Goal: Information Seeking & Learning: Learn about a topic

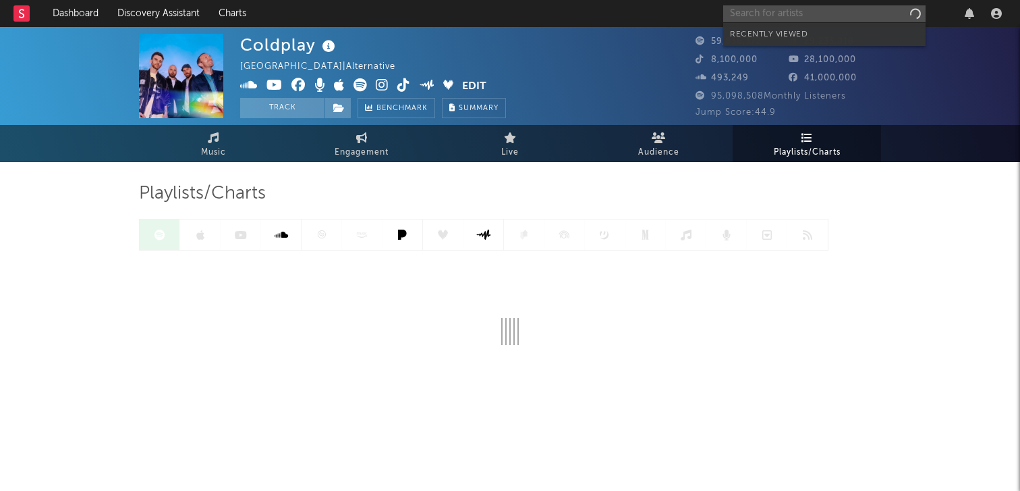
click at [839, 18] on input "text" at bounding box center [824, 13] width 202 height 17
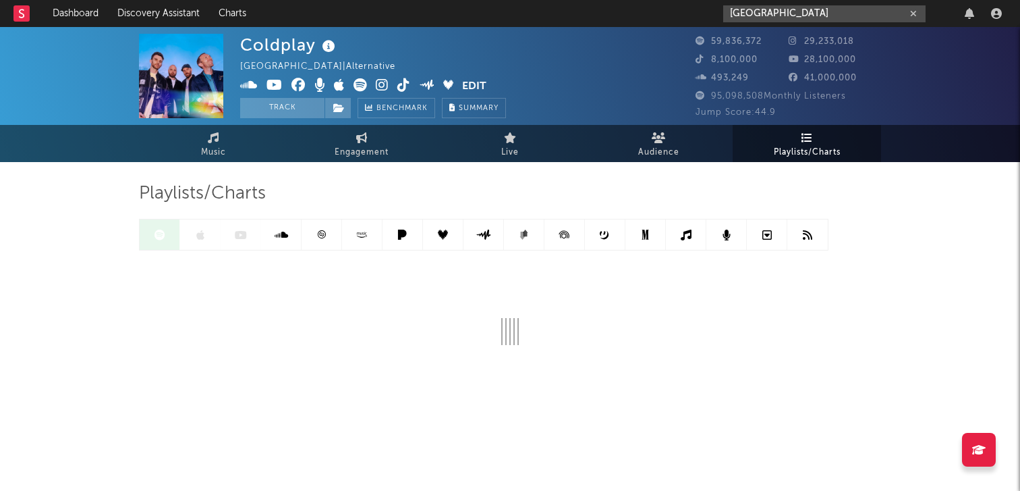
click at [797, 12] on input "[GEOGRAPHIC_DATA]" at bounding box center [824, 13] width 202 height 17
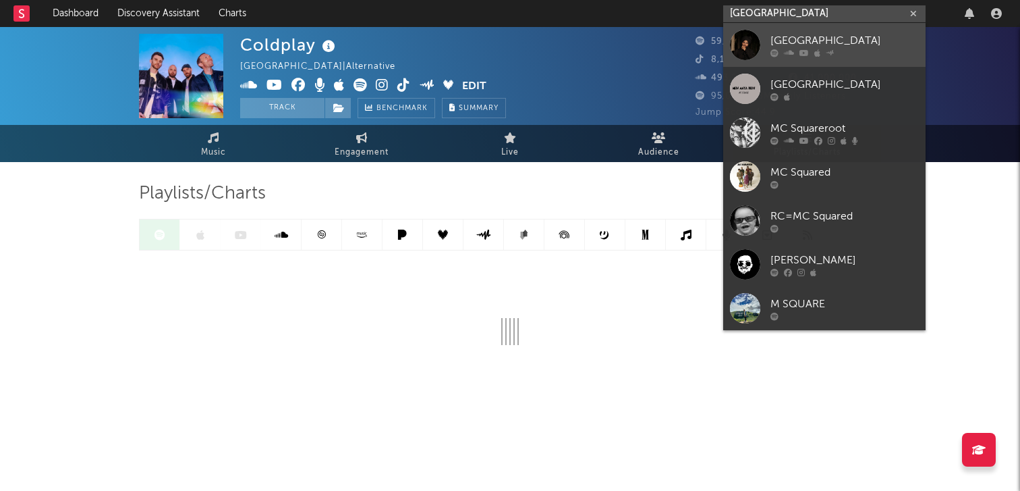
type input "[GEOGRAPHIC_DATA]"
click at [800, 39] on div "[GEOGRAPHIC_DATA]" at bounding box center [845, 40] width 148 height 16
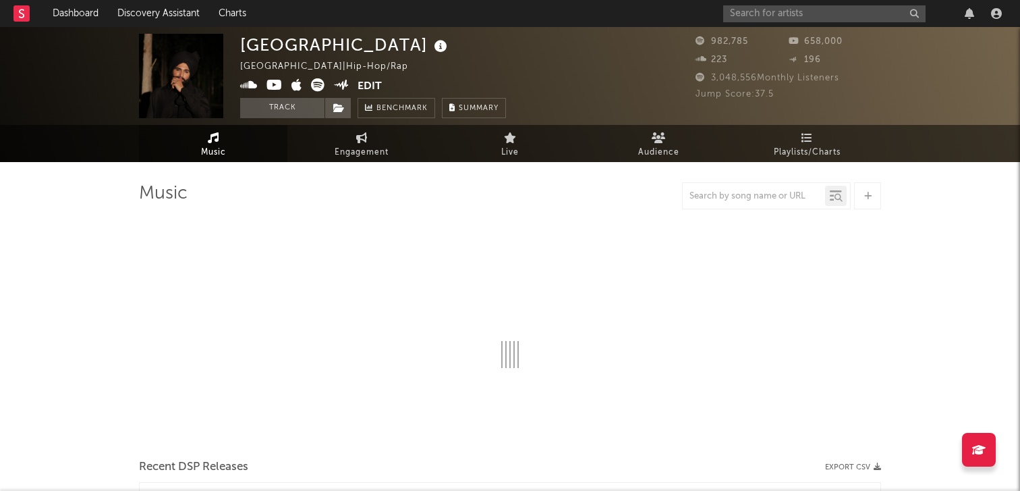
select select "6m"
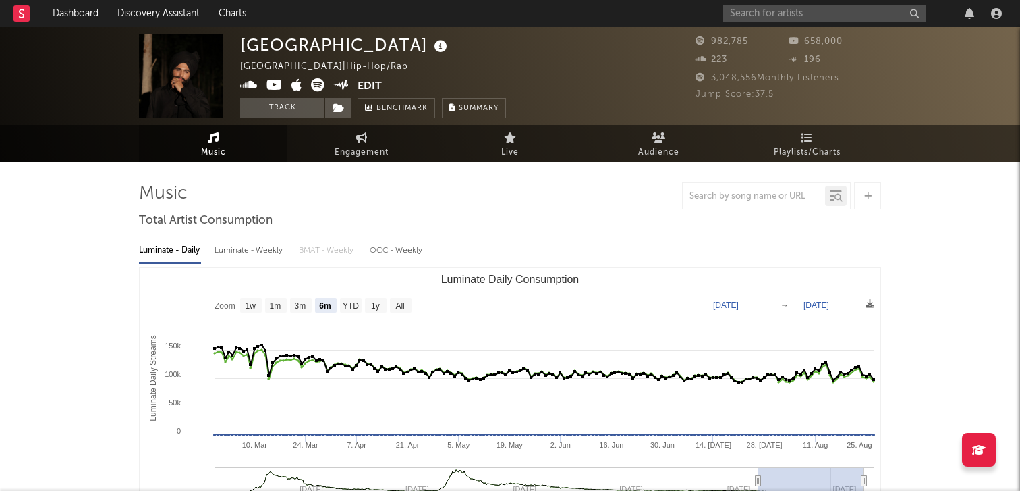
select select "6m"
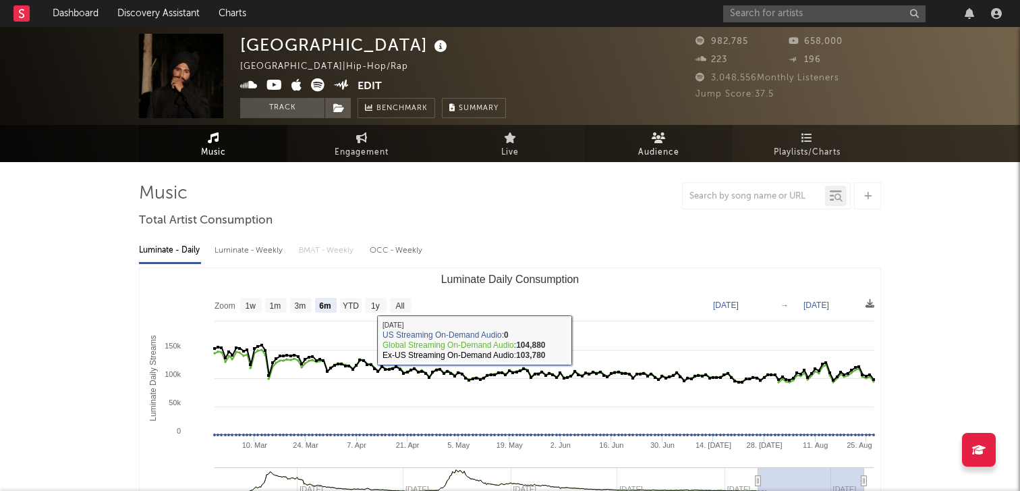
click at [678, 157] on span "Audience" at bounding box center [658, 152] width 41 height 16
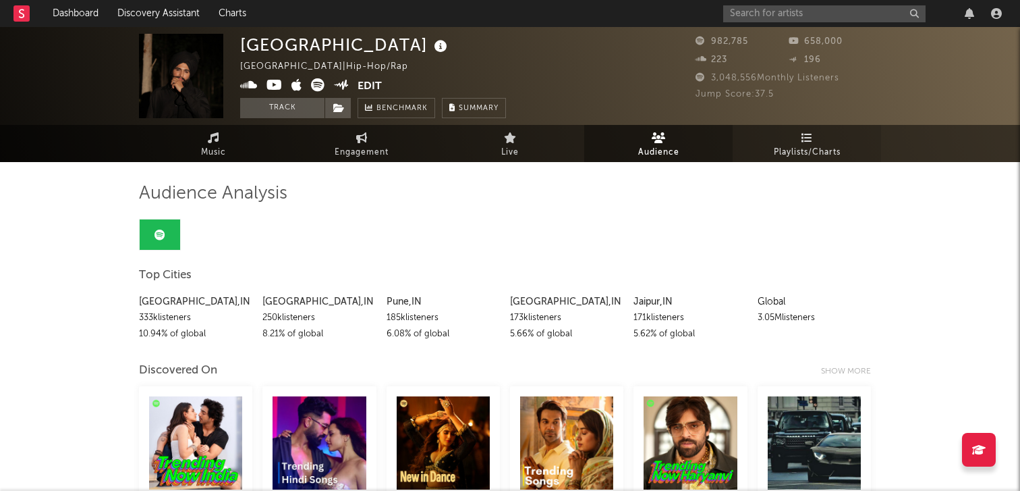
click at [777, 142] on link "Playlists/Charts" at bounding box center [807, 143] width 148 height 37
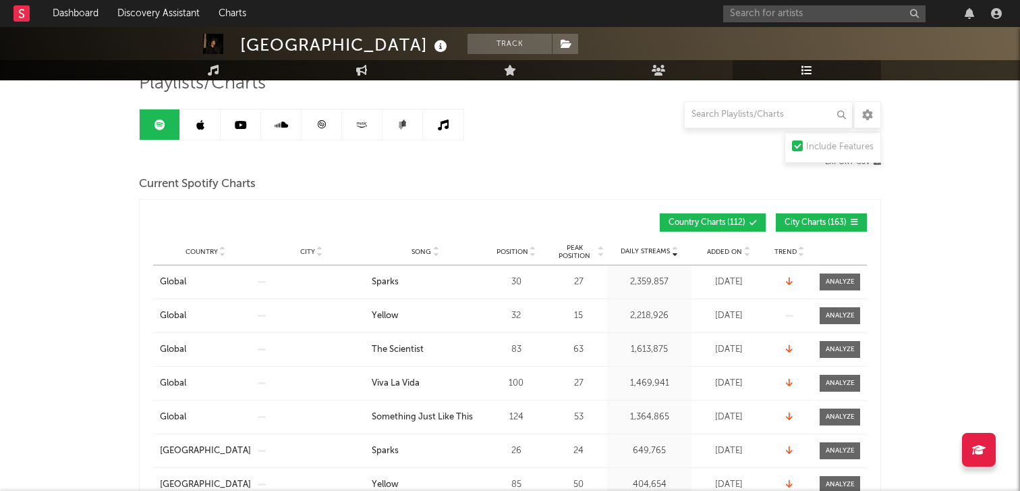
scroll to position [112, 0]
